Goal: Task Accomplishment & Management: Use online tool/utility

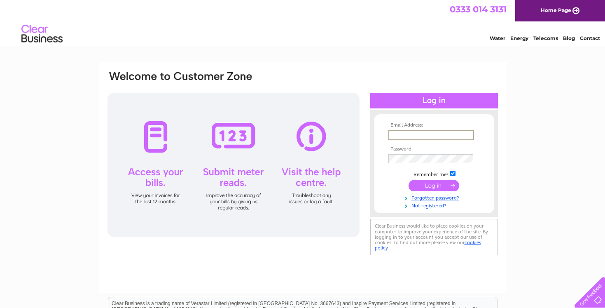
click at [408, 131] on input "text" at bounding box center [432, 135] width 86 height 10
type input "zak@foxlake.co.uk"
click at [439, 185] on input "submit" at bounding box center [434, 186] width 51 height 12
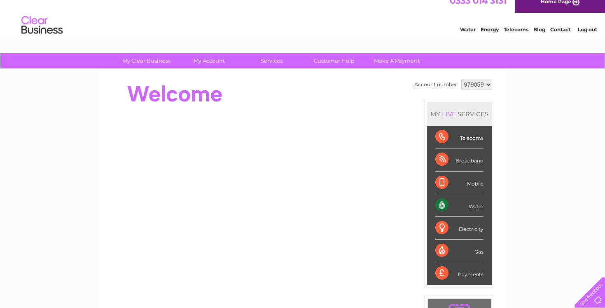
scroll to position [10, 0]
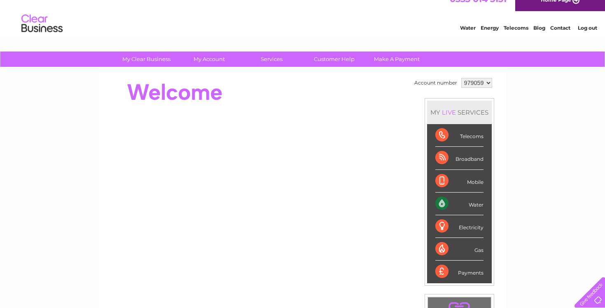
click at [456, 206] on div "Water" at bounding box center [460, 203] width 48 height 23
click at [474, 203] on div "Water" at bounding box center [460, 203] width 48 height 23
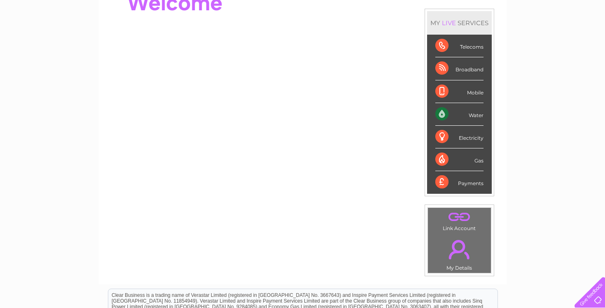
scroll to position [0, 0]
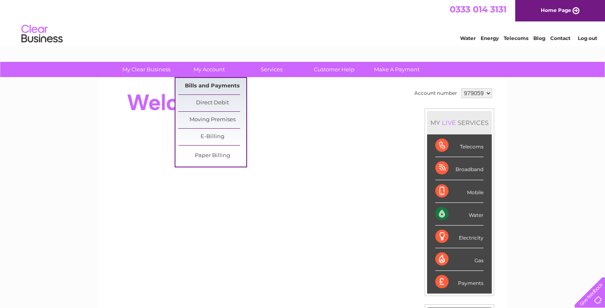
click at [216, 87] on link "Bills and Payments" at bounding box center [212, 86] width 68 height 16
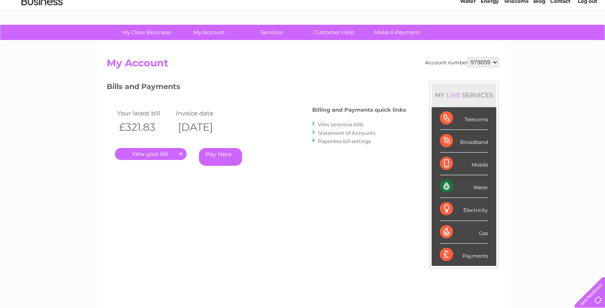
scroll to position [39, 0]
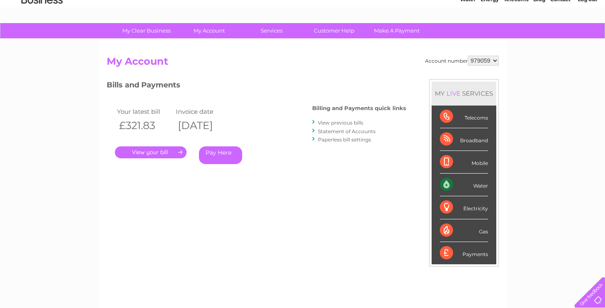
click at [443, 186] on div "Water" at bounding box center [464, 185] width 48 height 23
click at [476, 185] on div "Water" at bounding box center [464, 185] width 48 height 23
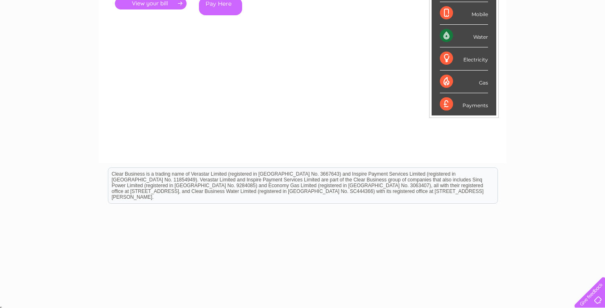
scroll to position [0, 0]
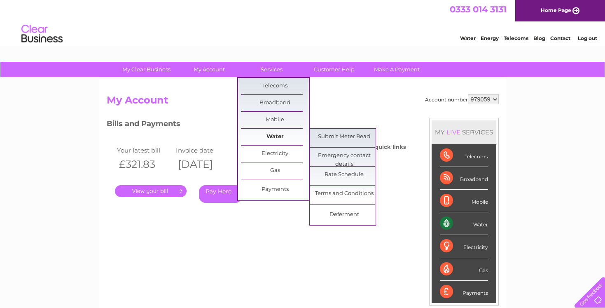
click at [281, 136] on link "Water" at bounding box center [275, 137] width 68 height 16
click at [324, 138] on link "Submit Meter Read" at bounding box center [344, 137] width 68 height 16
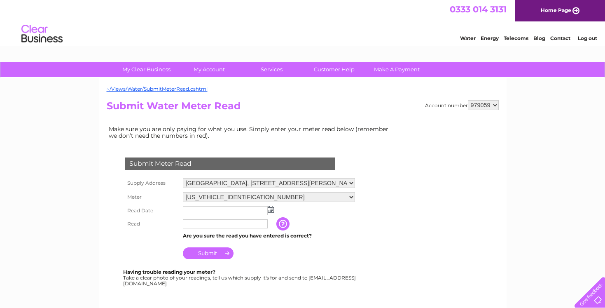
click at [214, 216] on td at bounding box center [269, 210] width 176 height 13
click at [214, 212] on input "text" at bounding box center [225, 210] width 85 height 9
click at [272, 209] on img at bounding box center [271, 209] width 6 height 7
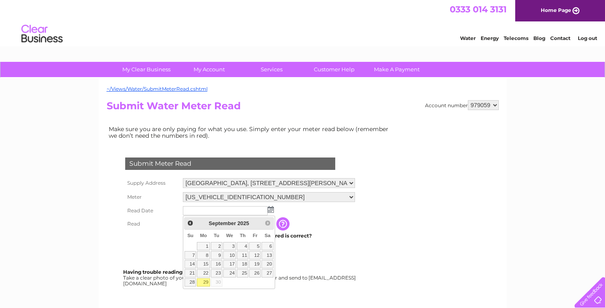
click at [203, 280] on link "29" at bounding box center [203, 282] width 13 height 8
type input "2025/09/29"
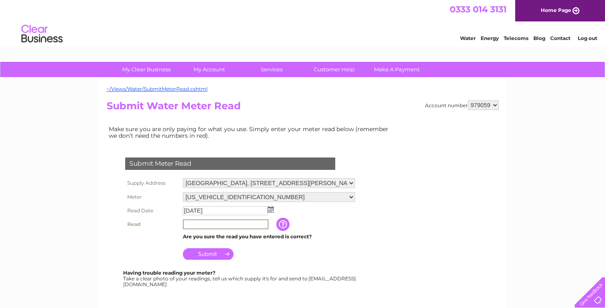
click at [213, 227] on input "text" at bounding box center [226, 224] width 86 height 10
type input "0"
type input "03585"
drag, startPoint x: 353, startPoint y: 235, endPoint x: 224, endPoint y: 281, distance: 137.1
click at [353, 235] on td "Are you sure the read you have entered is correct?" at bounding box center [269, 236] width 176 height 11
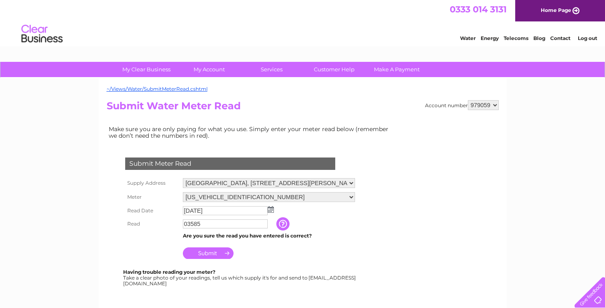
click at [214, 250] on input "Submit" at bounding box center [208, 253] width 51 height 12
